Goal: Complete application form

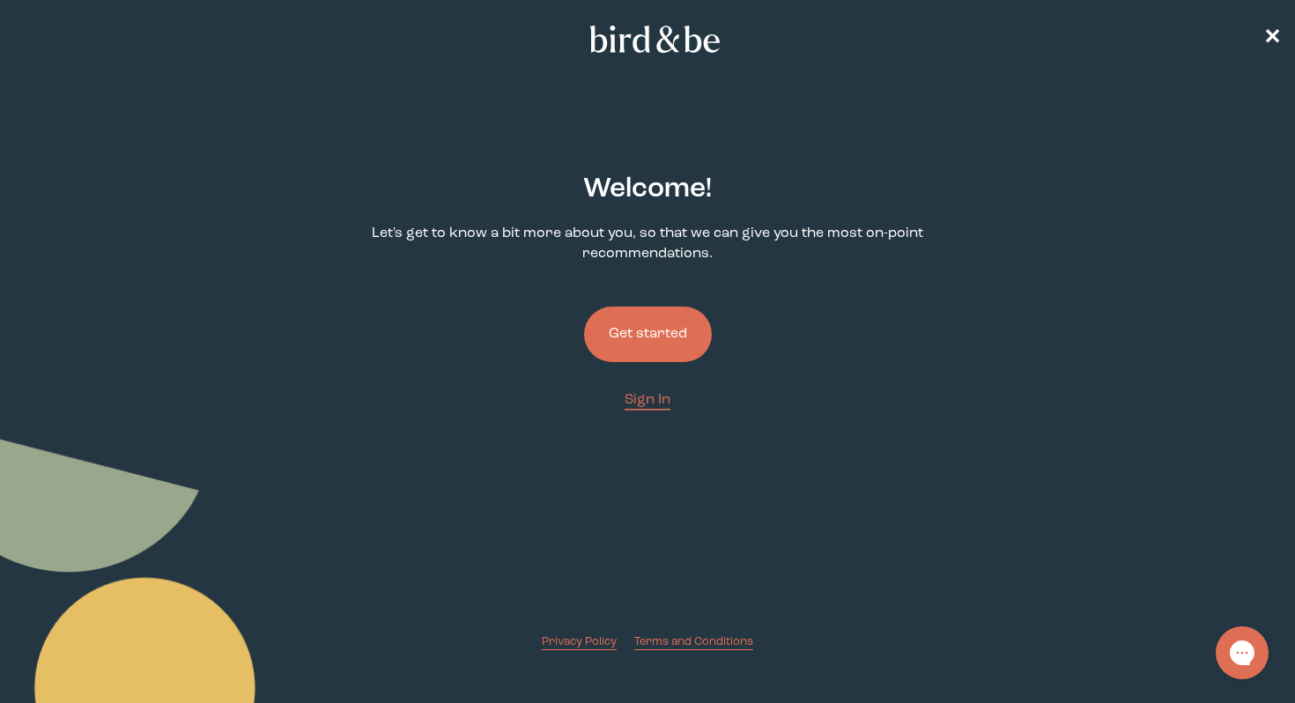
click at [629, 334] on button "Get started" at bounding box center [648, 333] width 128 height 55
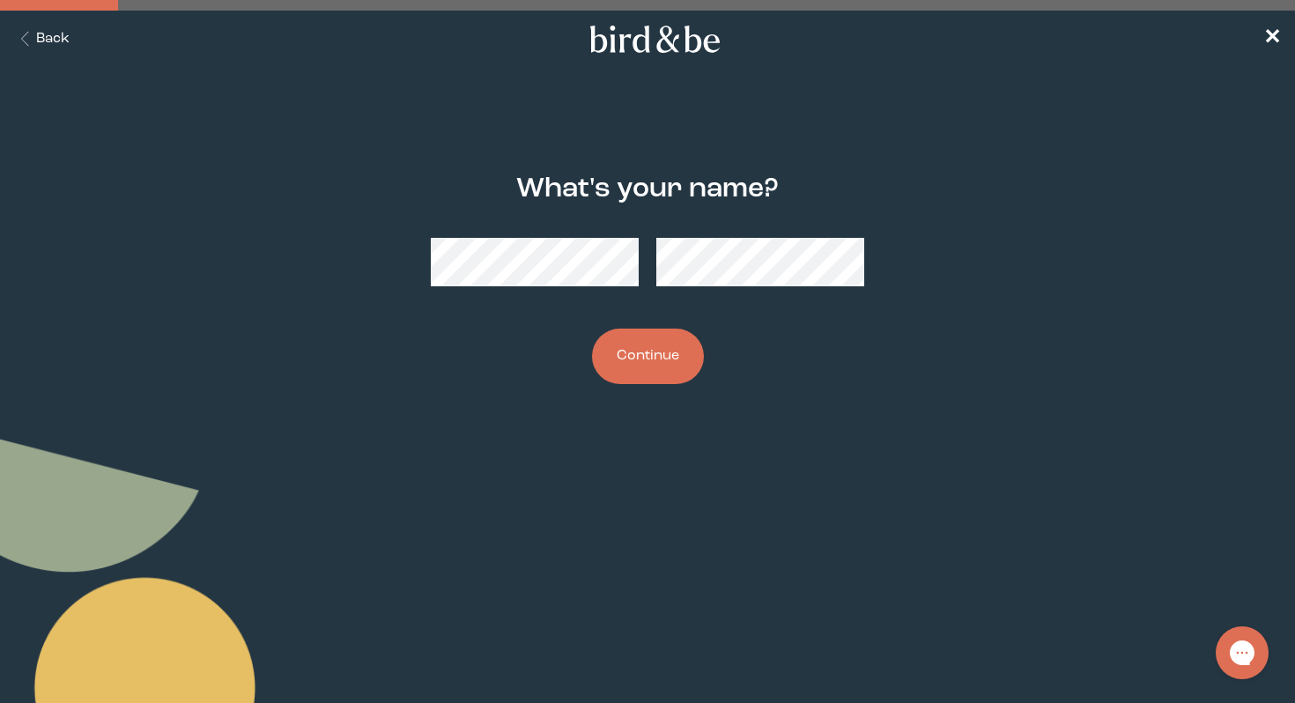
click at [592, 329] on button "Continue" at bounding box center [648, 356] width 112 height 55
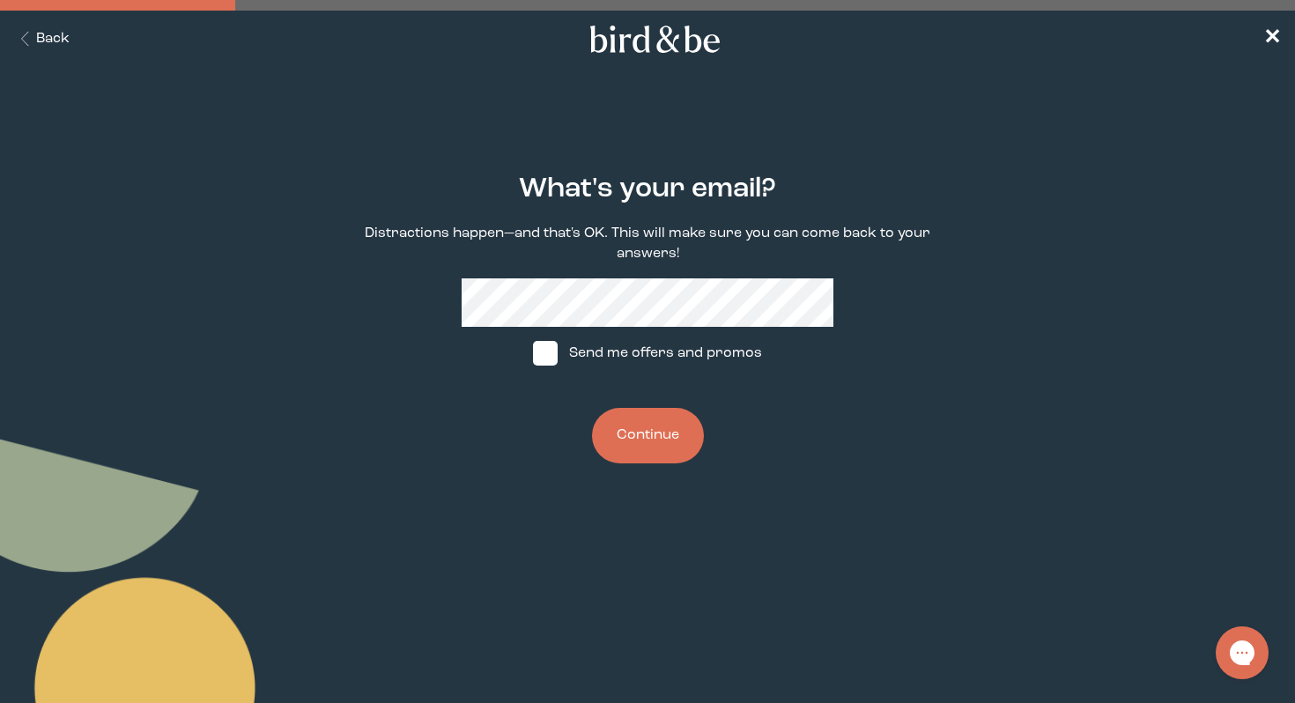
click at [592, 408] on button "Continue" at bounding box center [648, 435] width 112 height 55
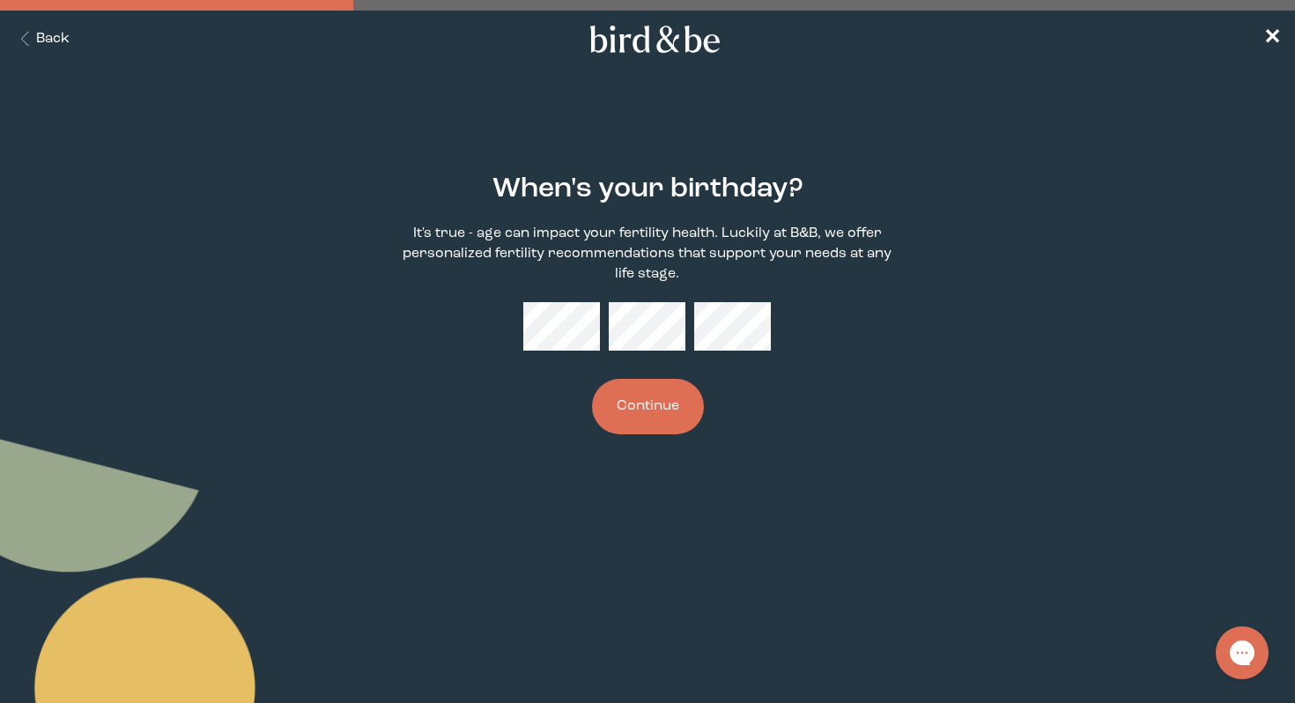
click at [671, 410] on button "Continue" at bounding box center [648, 406] width 112 height 55
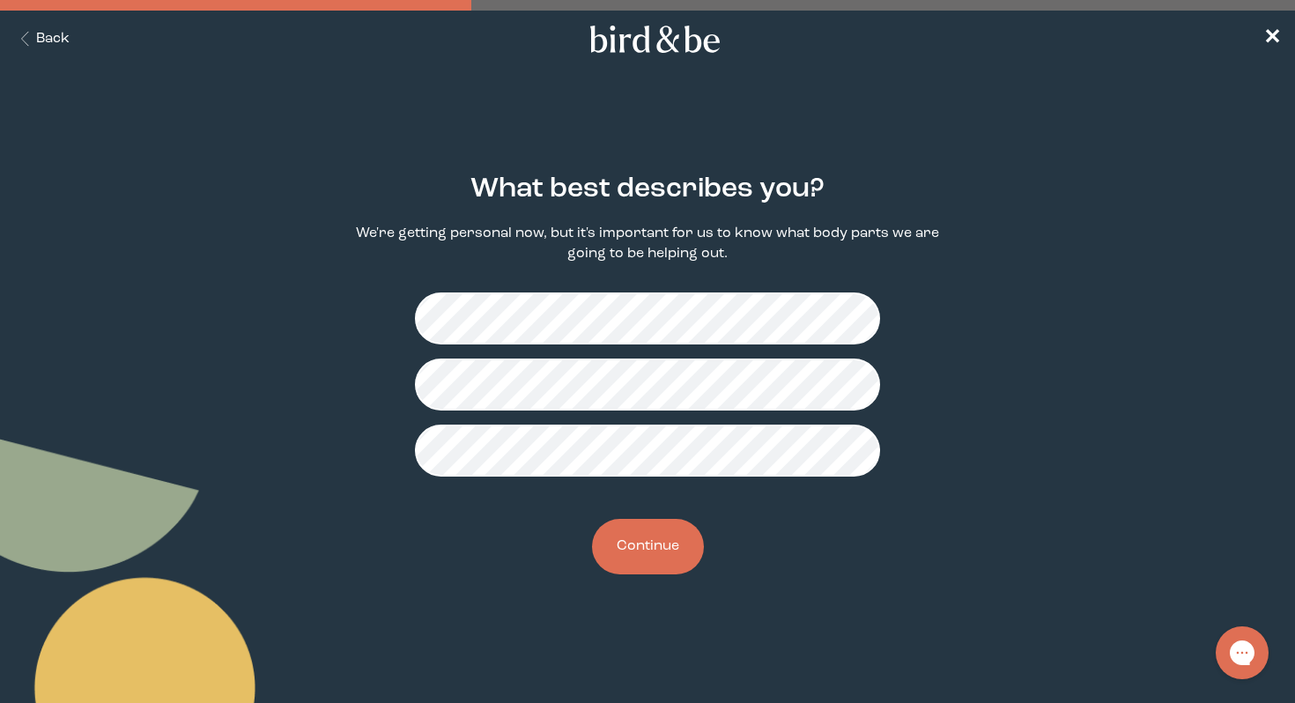
click at [656, 528] on button "Continue" at bounding box center [648, 546] width 112 height 55
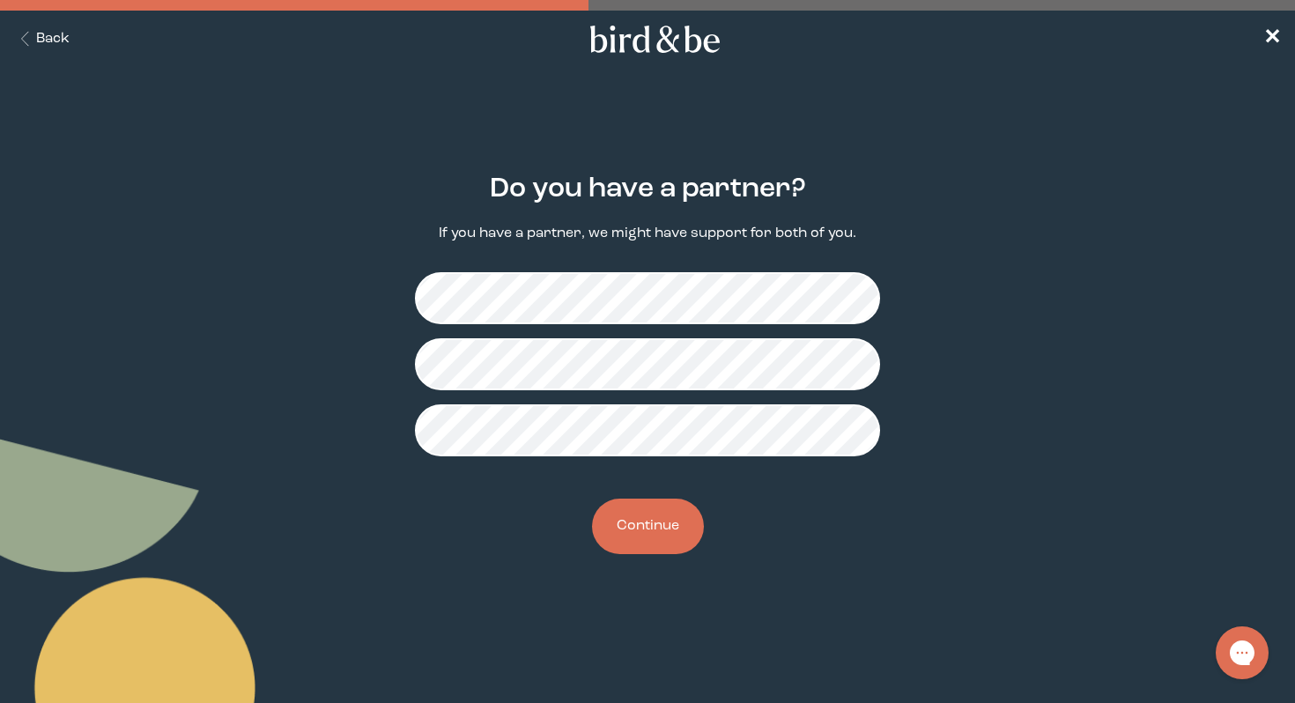
click at [655, 530] on button "Continue" at bounding box center [648, 525] width 112 height 55
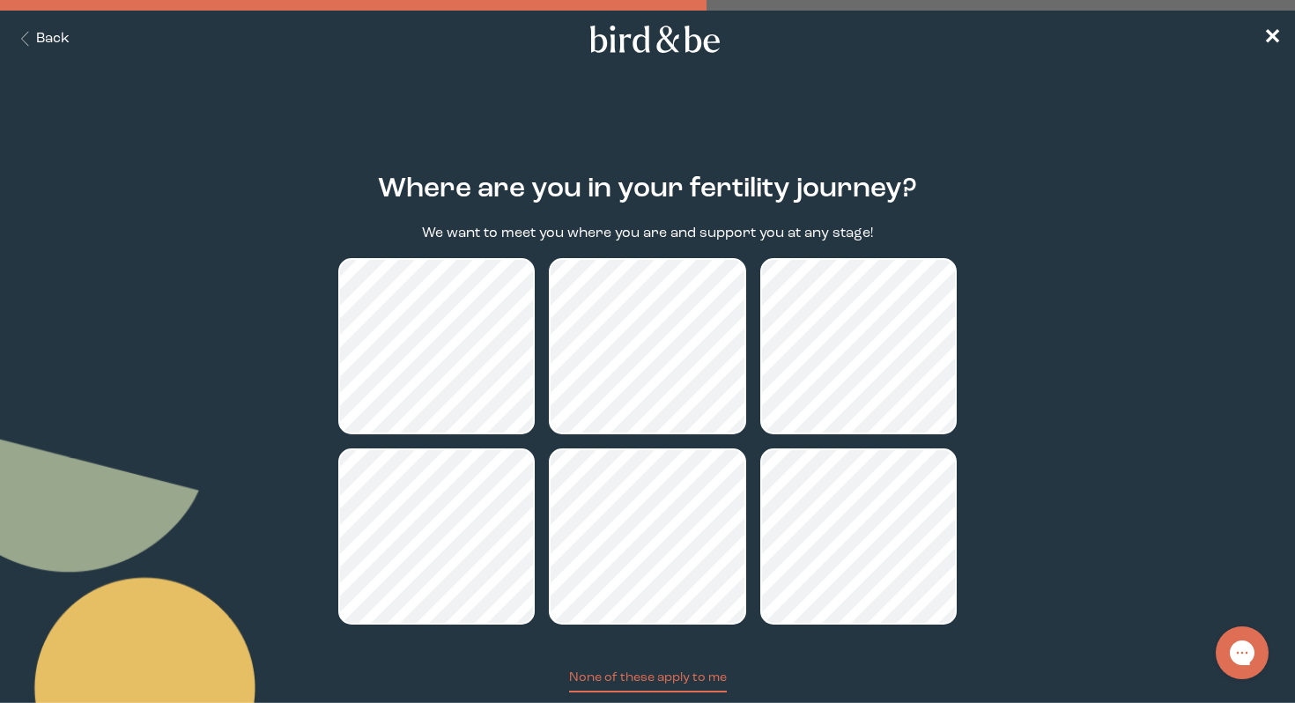
scroll to position [46, 0]
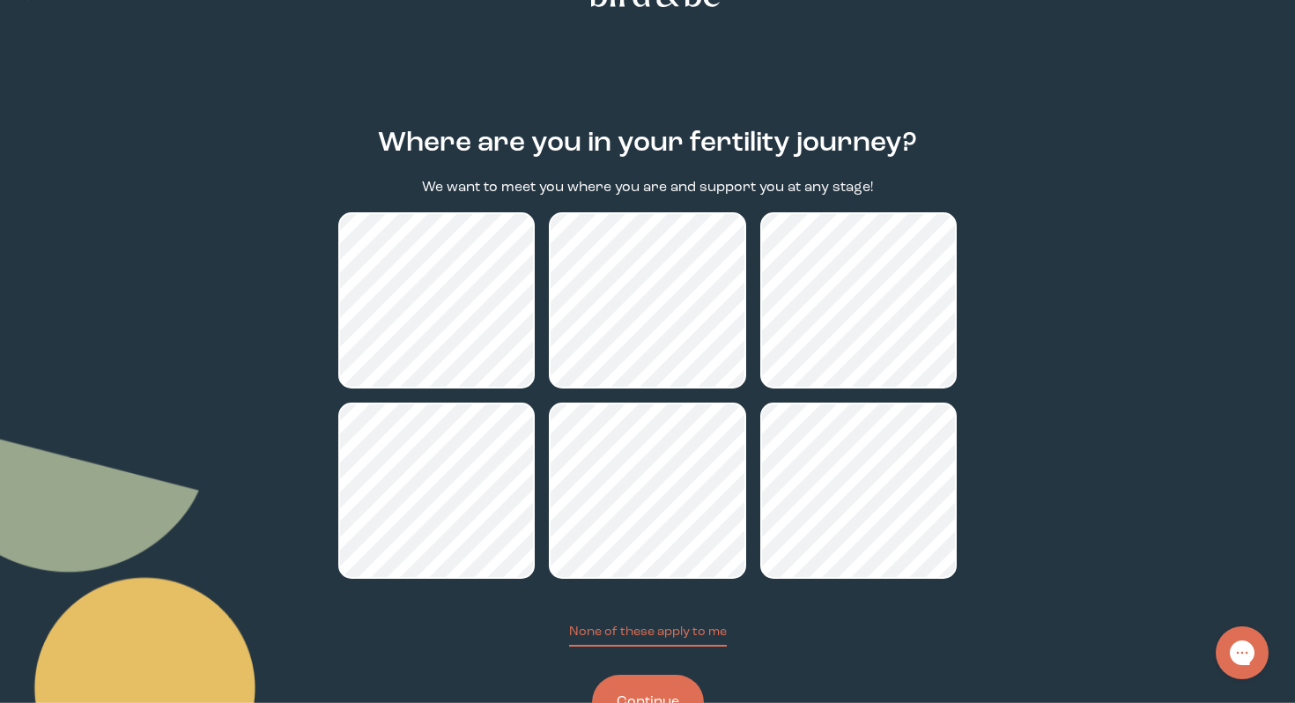
click at [642, 694] on button "Continue" at bounding box center [648, 702] width 112 height 55
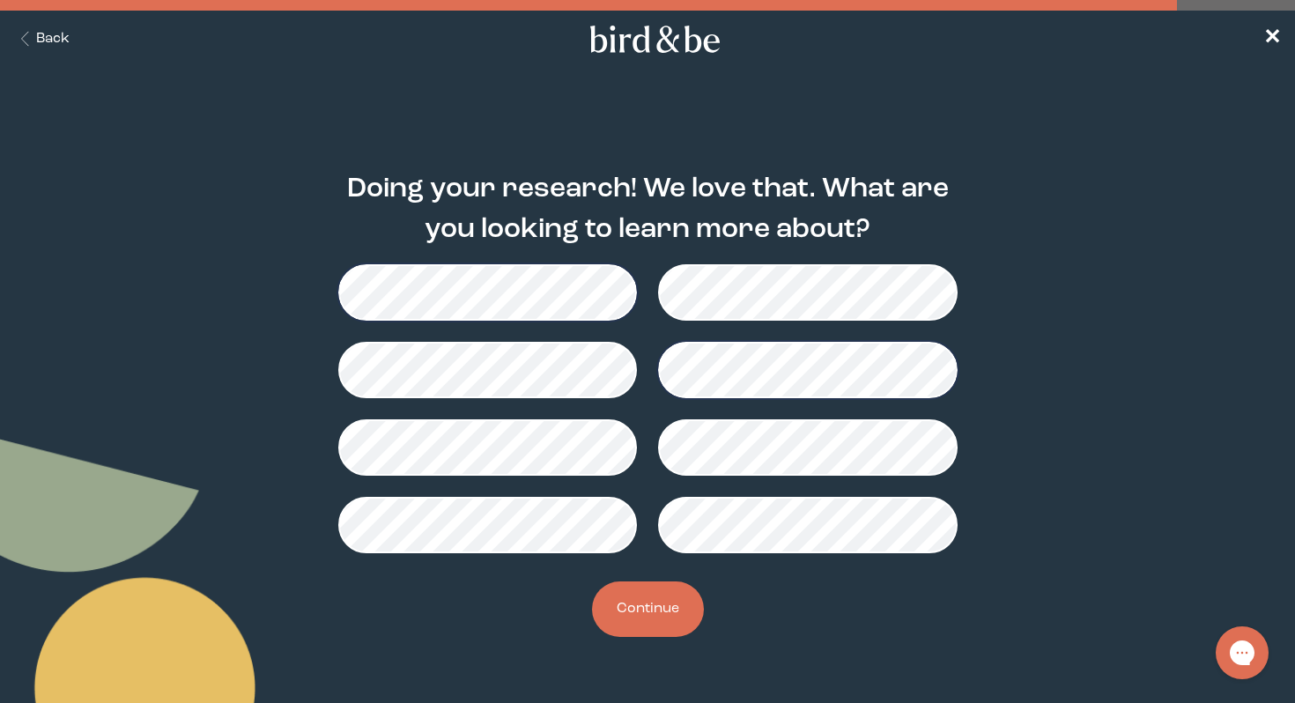
click at [690, 597] on button "Continue" at bounding box center [648, 608] width 112 height 55
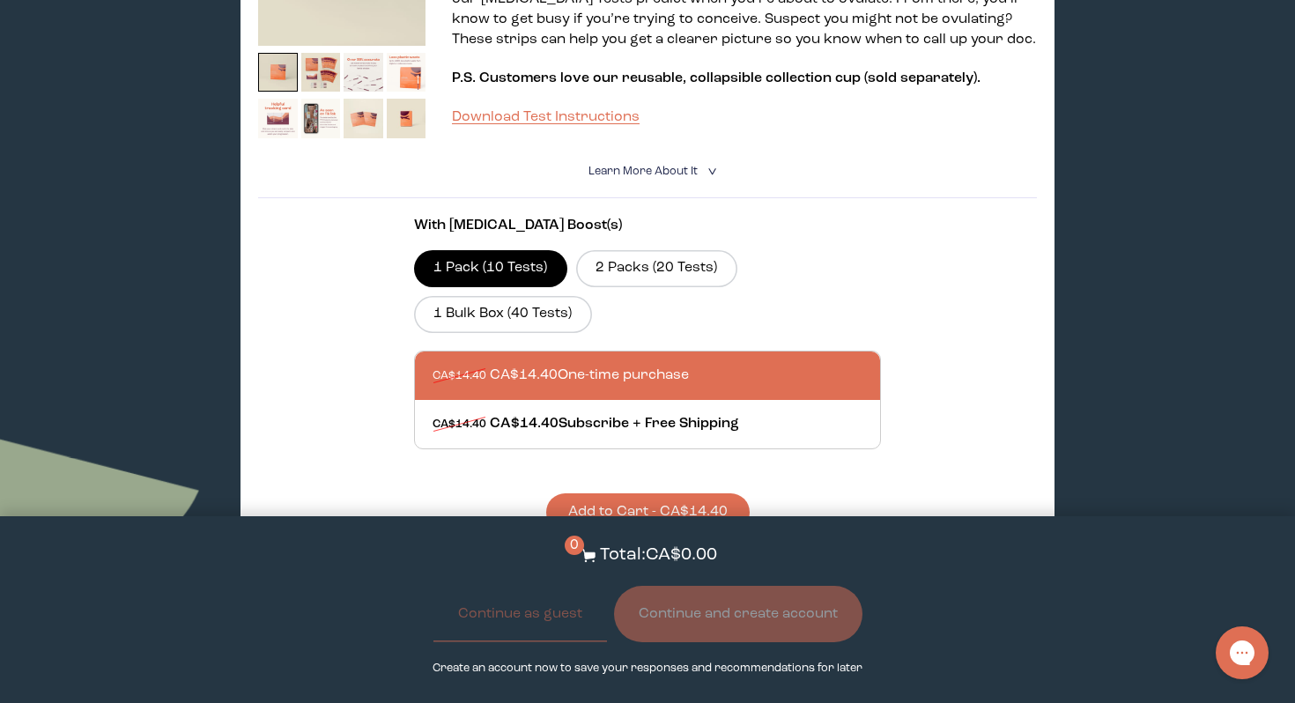
scroll to position [666, 0]
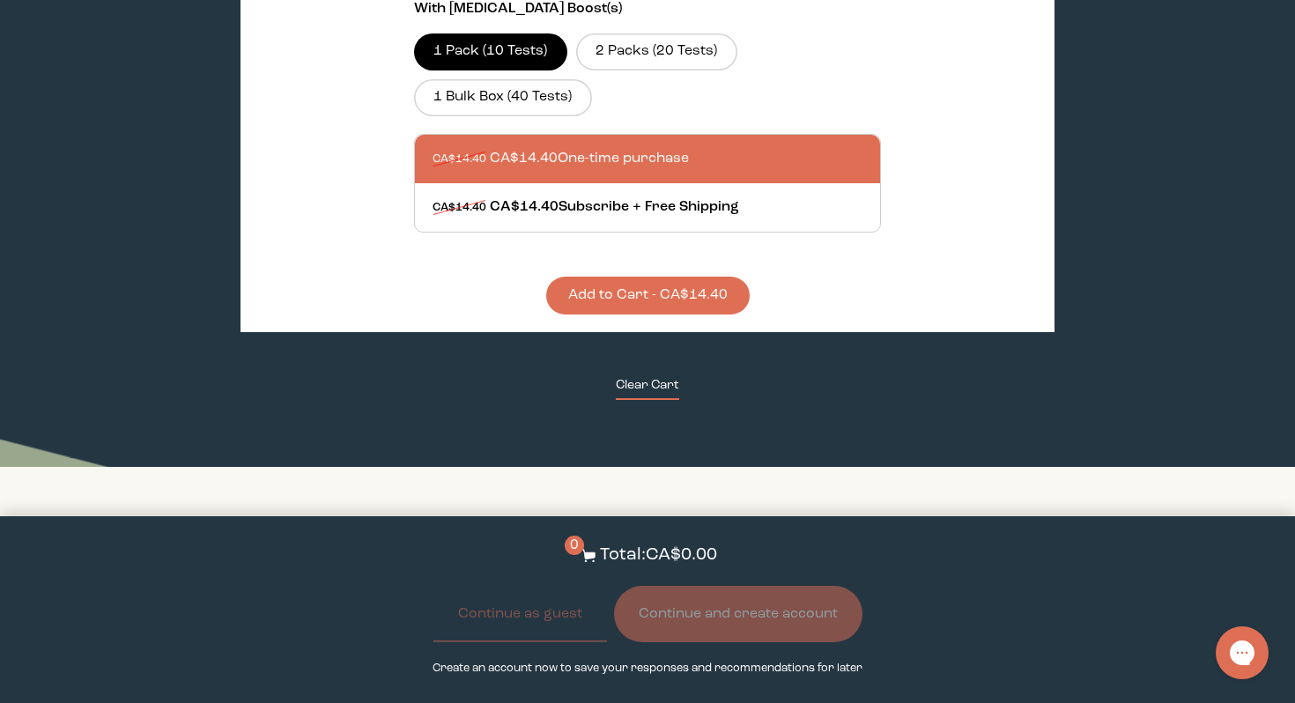
click at [655, 376] on button "Clear Cart" at bounding box center [647, 388] width 63 height 24
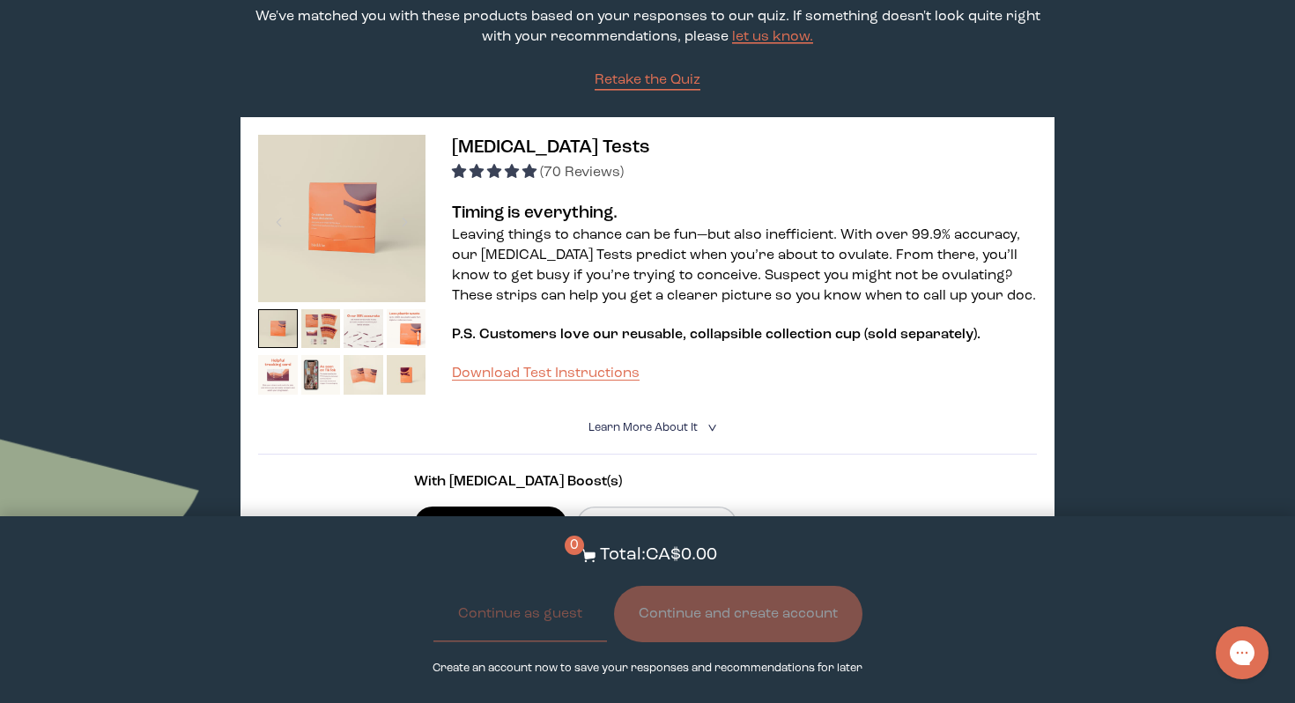
scroll to position [0, 0]
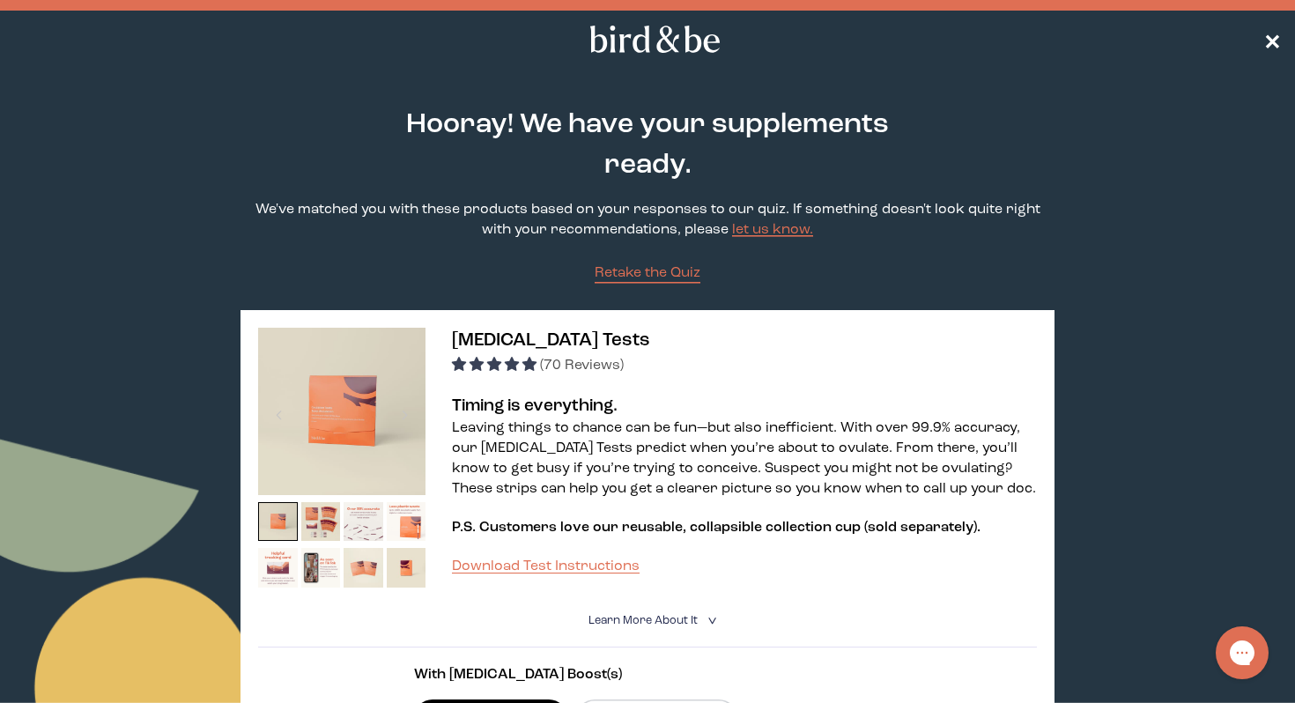
click at [1267, 41] on span "✕" at bounding box center [1272, 39] width 18 height 21
